Goal: Transaction & Acquisition: Purchase product/service

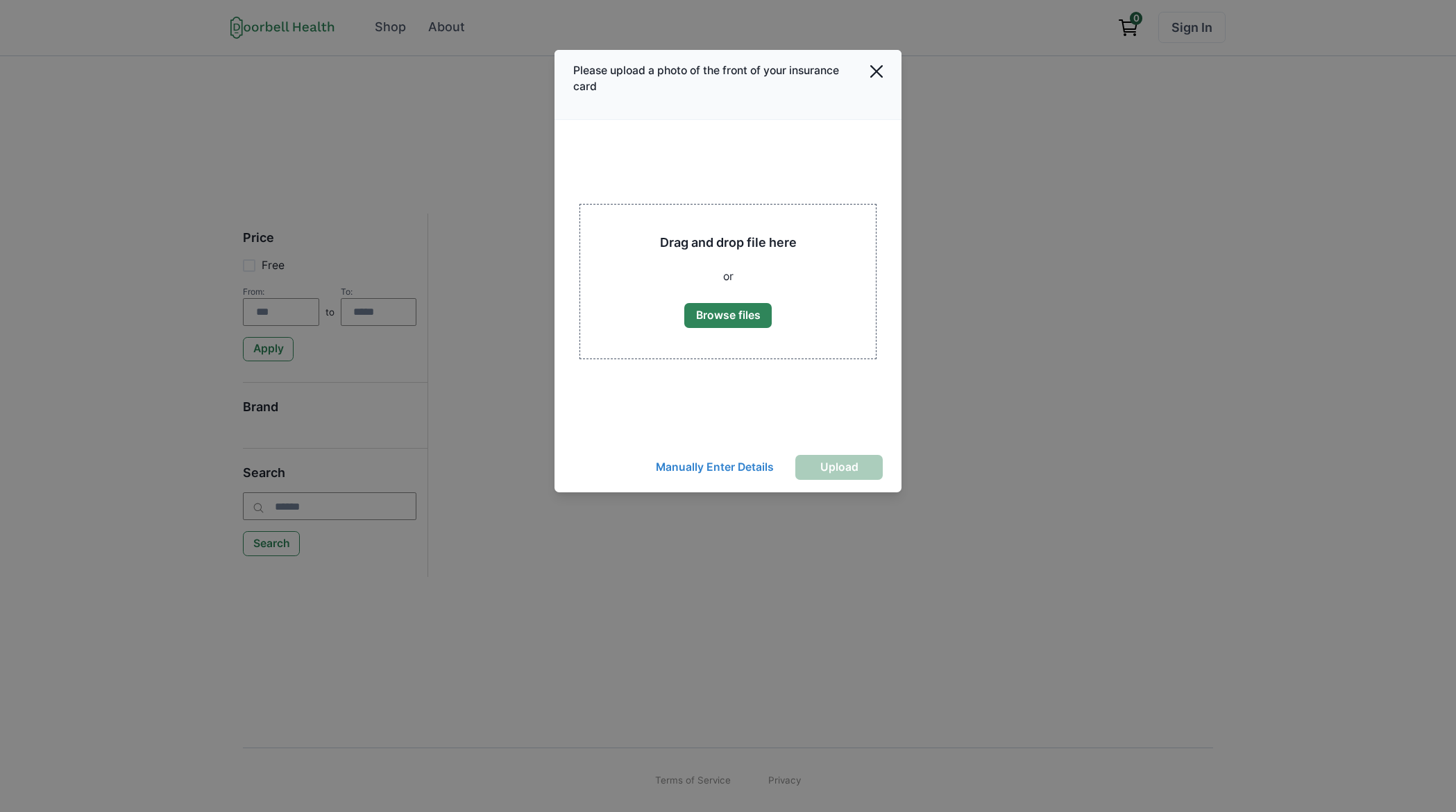
click at [875, 97] on header "Please upload a photo of the front of your insurance card" at bounding box center [727, 85] width 347 height 71
click at [877, 73] on icon "Close" at bounding box center [876, 71] width 12 height 12
